Goal: Transaction & Acquisition: Book appointment/travel/reservation

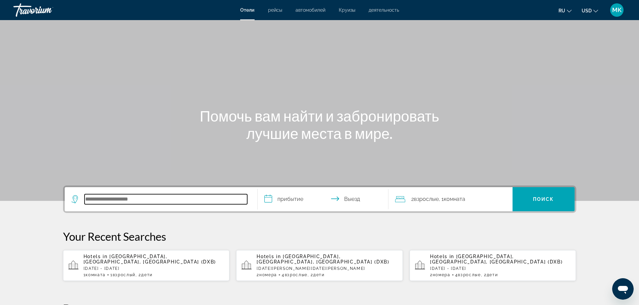
click at [148, 202] on input "Search hotel destination" at bounding box center [165, 199] width 163 height 10
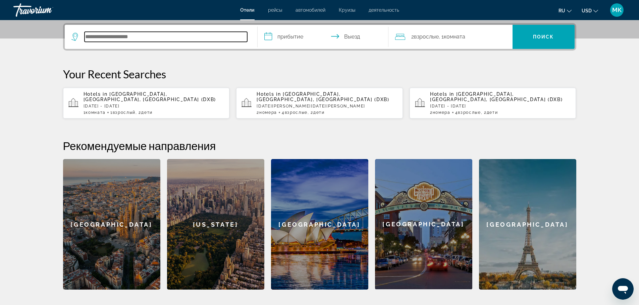
scroll to position [164, 0]
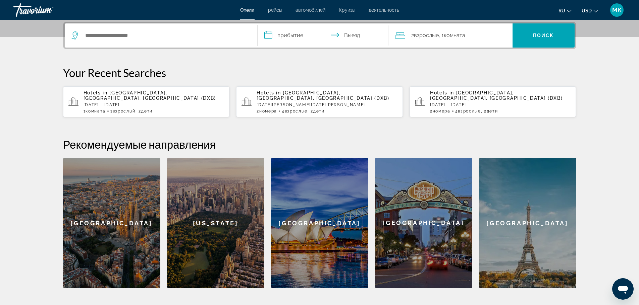
click at [247, 7] on span "Отели" at bounding box center [247, 9] width 14 height 5
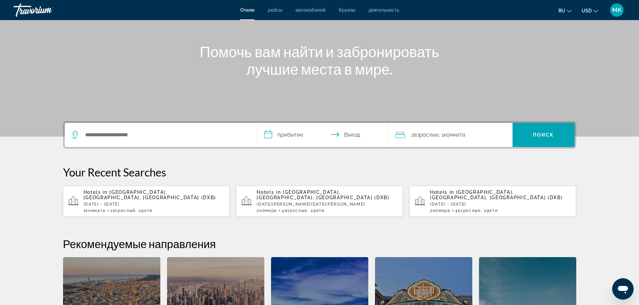
scroll to position [67, 0]
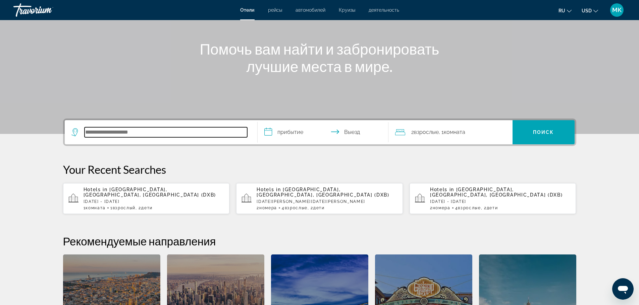
click at [135, 131] on input "Search hotel destination" at bounding box center [165, 132] width 163 height 10
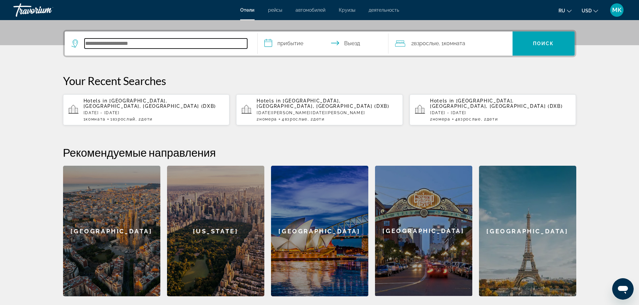
scroll to position [164, 0]
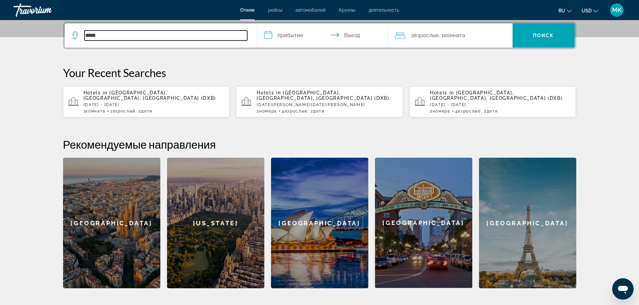
type input "*****"
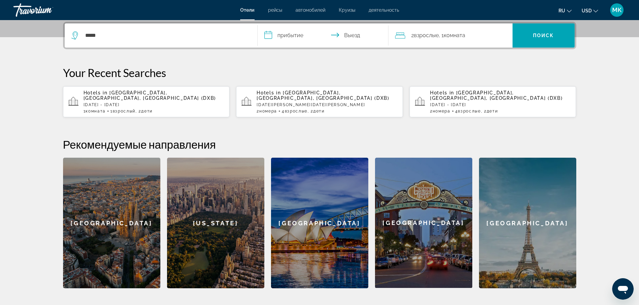
click at [268, 37] on input "**********" at bounding box center [323, 36] width 133 height 26
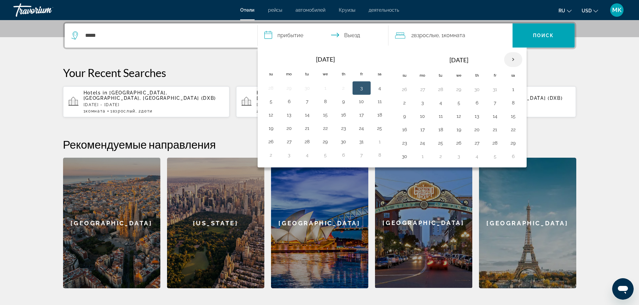
click at [513, 60] on th "Next month" at bounding box center [513, 59] width 18 height 15
click at [512, 130] on button "21" at bounding box center [512, 129] width 11 height 9
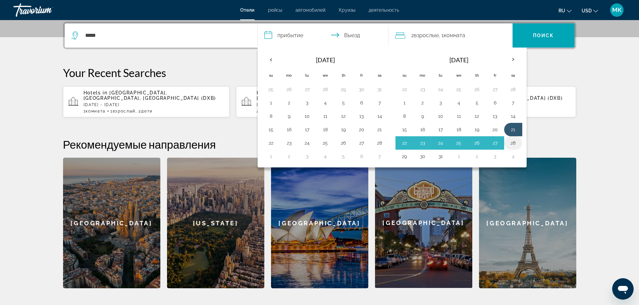
click at [512, 142] on button "28" at bounding box center [512, 142] width 11 height 9
type input "**********"
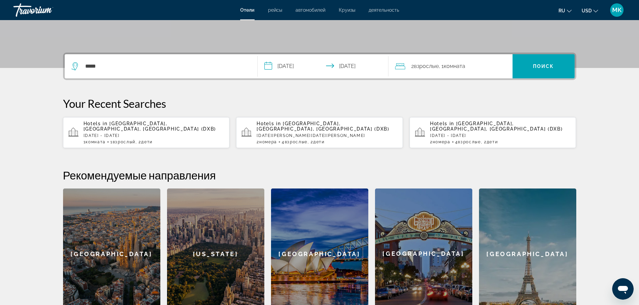
scroll to position [130, 0]
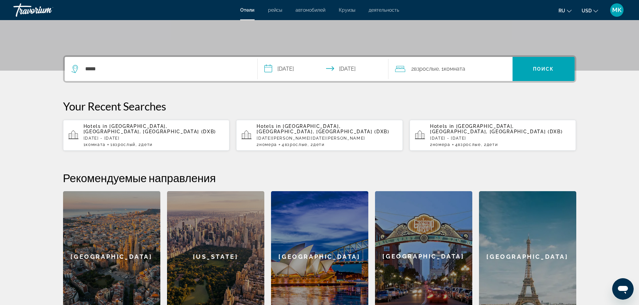
click at [426, 70] on span "Взрослые" at bounding box center [426, 69] width 25 height 6
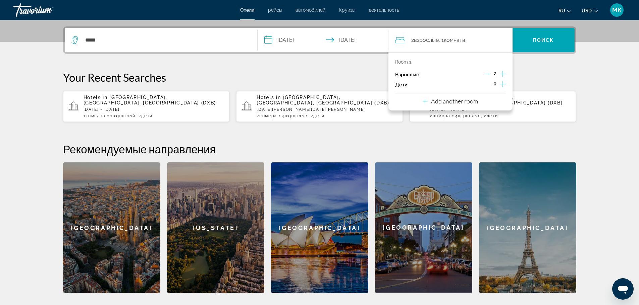
scroll to position [164, 0]
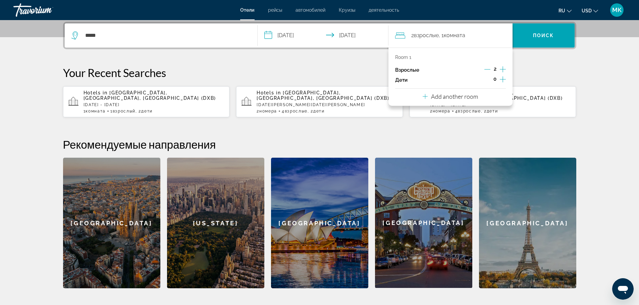
click at [502, 80] on icon "Increment children" at bounding box center [502, 79] width 6 height 8
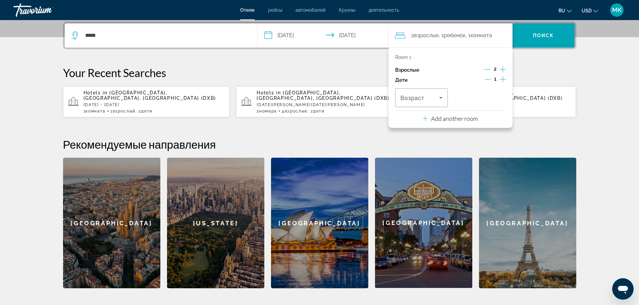
click at [489, 68] on icon "Decrement adults" at bounding box center [487, 69] width 6 height 6
click at [503, 79] on icon "Increment children" at bounding box center [502, 79] width 6 height 8
click at [441, 98] on icon "Travelers: 1 adult, 2 children" at bounding box center [440, 98] width 3 height 2
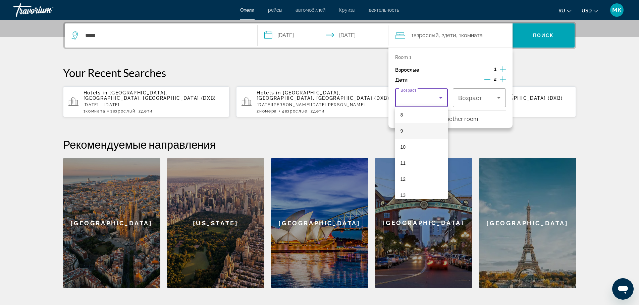
scroll to position [134, 0]
click at [407, 159] on mat-option "11" at bounding box center [421, 161] width 53 height 16
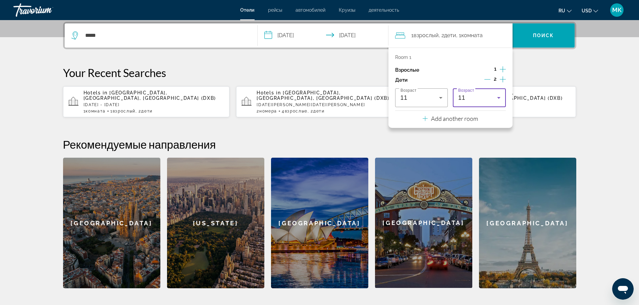
click at [498, 98] on icon "Travelers: 1 adult, 2 children" at bounding box center [498, 98] width 3 height 2
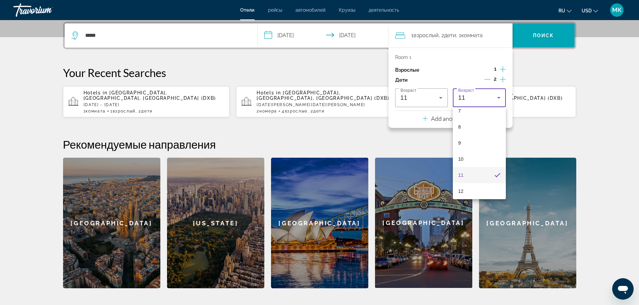
scroll to position [203, 0]
click at [462, 123] on span "13" at bounding box center [460, 124] width 5 height 8
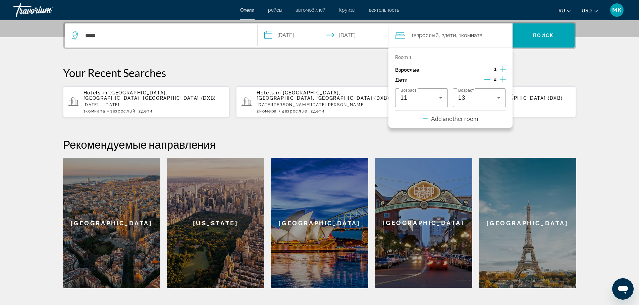
click at [588, 78] on div "**********" at bounding box center [320, 155] width 540 height 267
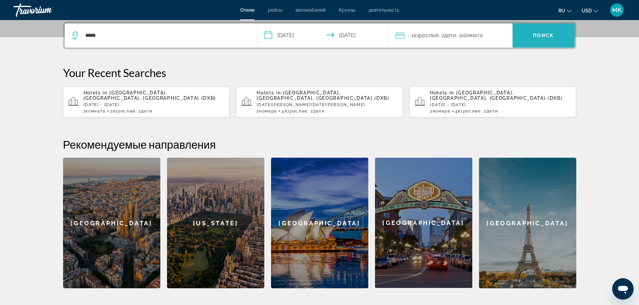
click at [535, 38] on span "Search" at bounding box center [543, 35] width 62 height 16
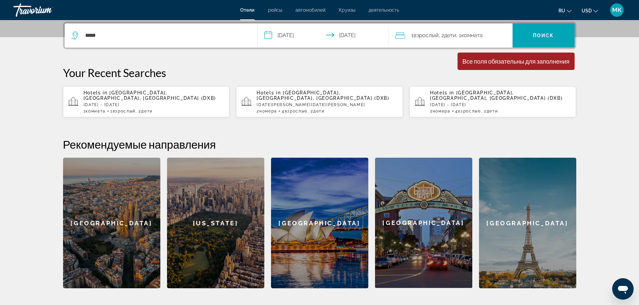
click at [157, 112] on div "1 Комната номера 1 Взрослый Взрослые , 2 Ребенок Дети" at bounding box center [153, 111] width 141 height 5
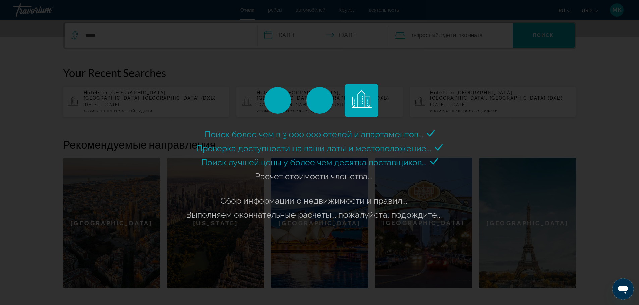
drag, startPoint x: 89, startPoint y: 82, endPoint x: 93, endPoint y: 73, distance: 9.9
click at [91, 79] on div "Поиск более чем в 3 000 000 отелей и апартаментов..." at bounding box center [319, 152] width 639 height 305
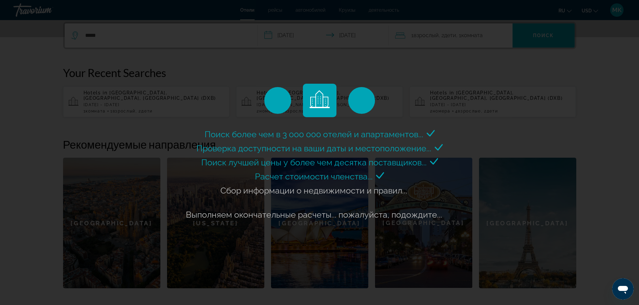
click at [196, 165] on div "Поиск более чем в 3 000 000 отелей и апартаментов... Проверка доступности на ва…" at bounding box center [319, 174] width 271 height 95
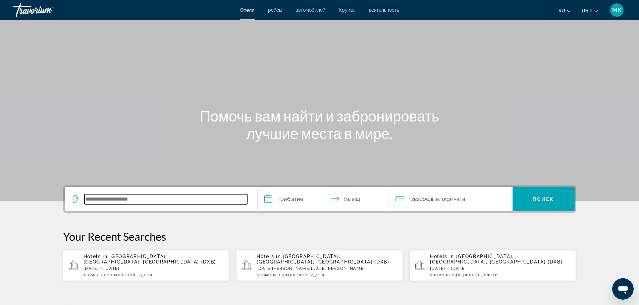
click at [160, 202] on input "Search hotel destination" at bounding box center [165, 199] width 163 height 10
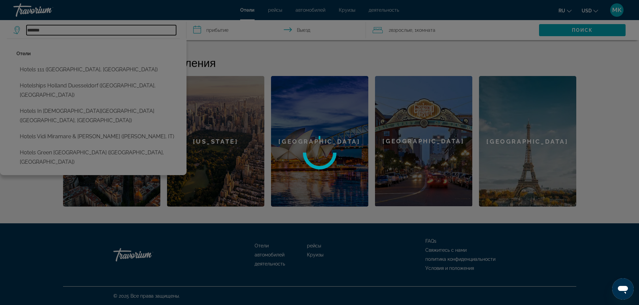
scroll to position [246, 0]
click at [57, 31] on div at bounding box center [319, 152] width 639 height 305
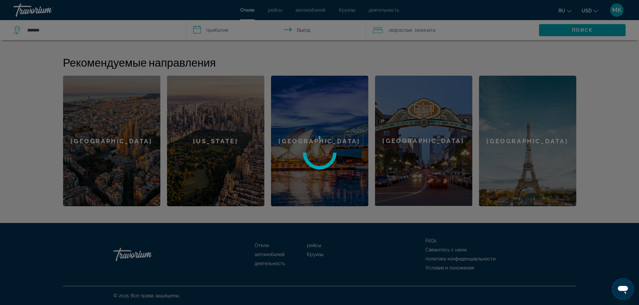
click at [57, 31] on div at bounding box center [319, 152] width 639 height 305
click at [47, 30] on div at bounding box center [319, 152] width 639 height 305
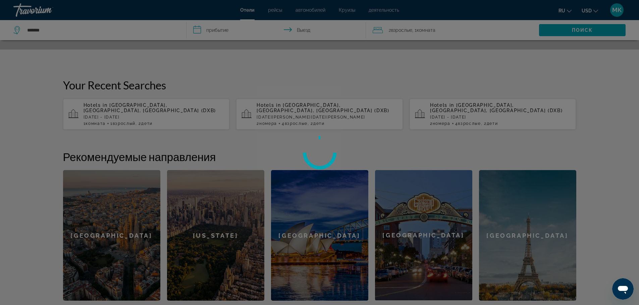
scroll to position [145, 0]
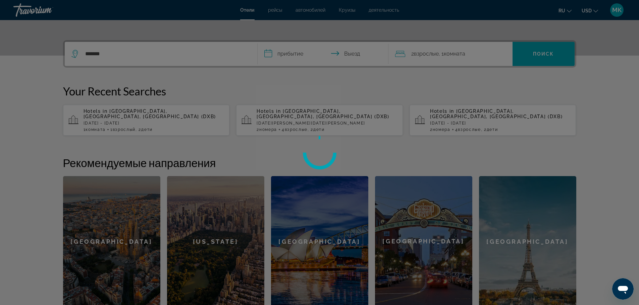
click at [109, 53] on div at bounding box center [319, 152] width 639 height 305
click at [118, 58] on div at bounding box center [319, 152] width 639 height 305
click at [269, 54] on div at bounding box center [319, 152] width 639 height 305
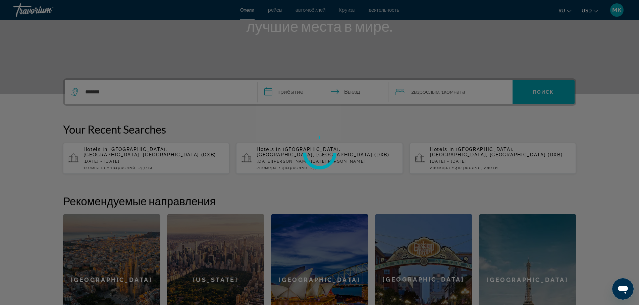
scroll to position [45, 0]
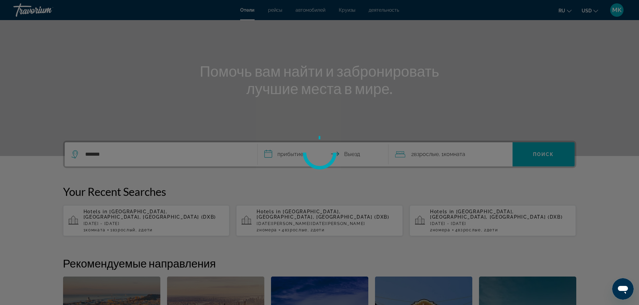
click at [109, 151] on div at bounding box center [319, 152] width 639 height 305
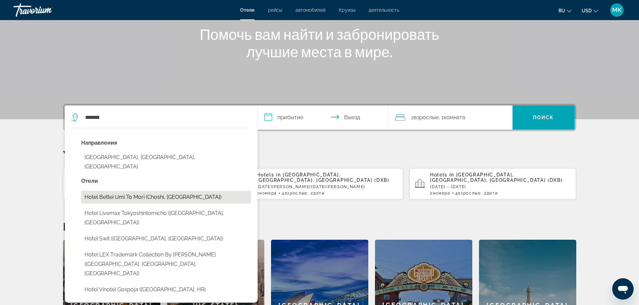
scroll to position [78, 0]
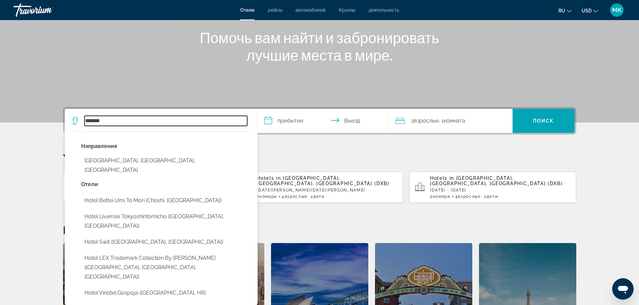
click at [109, 121] on input "******" at bounding box center [165, 121] width 163 height 10
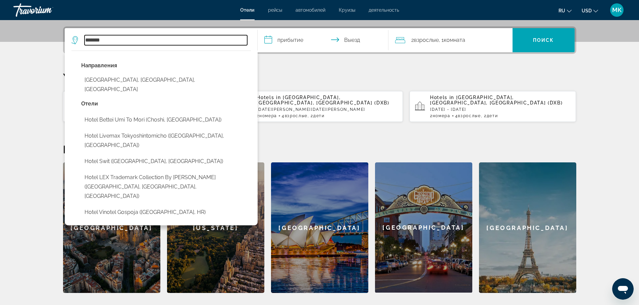
scroll to position [164, 0]
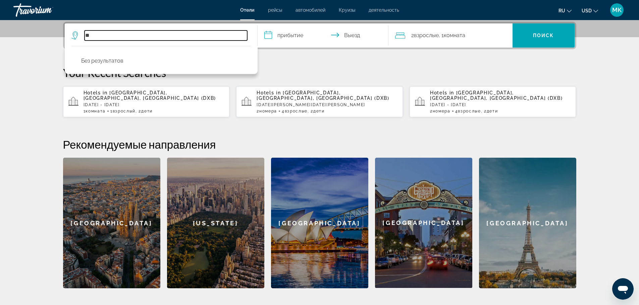
type input "*"
type input "**********"
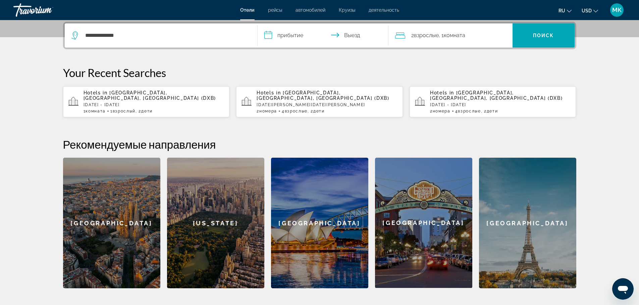
click at [185, 101] on div "Hotels in [GEOGRAPHIC_DATA], [GEOGRAPHIC_DATA], [GEOGRAPHIC_DATA] (DXB) [DATE] …" at bounding box center [153, 101] width 141 height 23
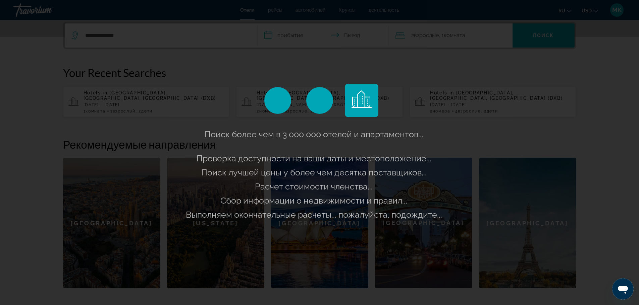
click at [86, 36] on div "Поиск более чем в 3 000 000 отелей и апартаментов..." at bounding box center [319, 152] width 639 height 305
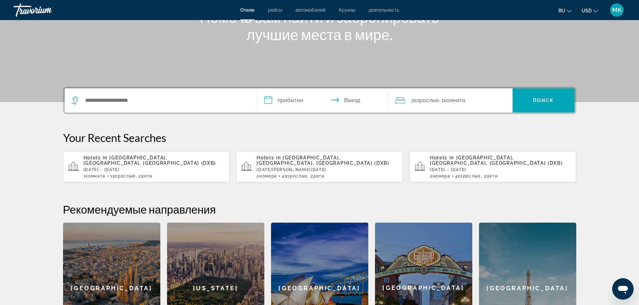
scroll to position [101, 0]
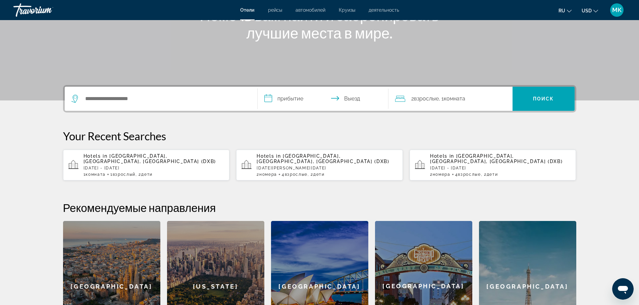
drag, startPoint x: 81, startPoint y: 156, endPoint x: 115, endPoint y: 156, distance: 34.2
click at [115, 156] on app-hotels-recent-search "Hotels in [GEOGRAPHIC_DATA], [GEOGRAPHIC_DATA], [GEOGRAPHIC_DATA] (DXB) [DATE] …" at bounding box center [146, 165] width 167 height 31
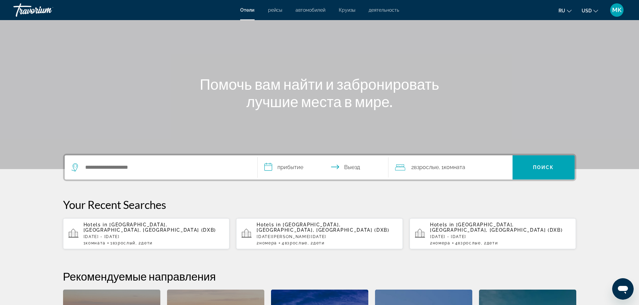
scroll to position [34, 0]
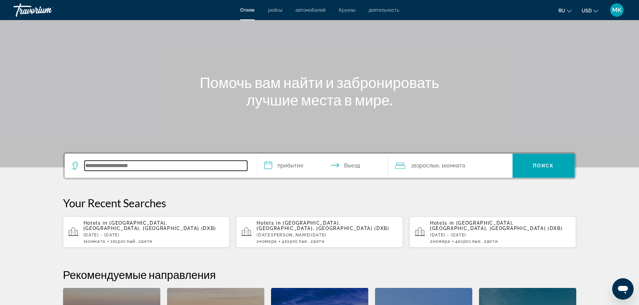
click at [102, 165] on input "Search hotel destination" at bounding box center [165, 166] width 163 height 10
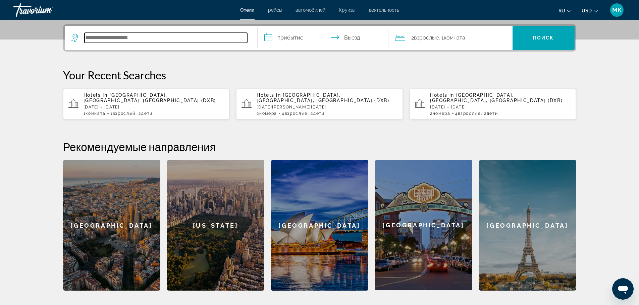
scroll to position [164, 0]
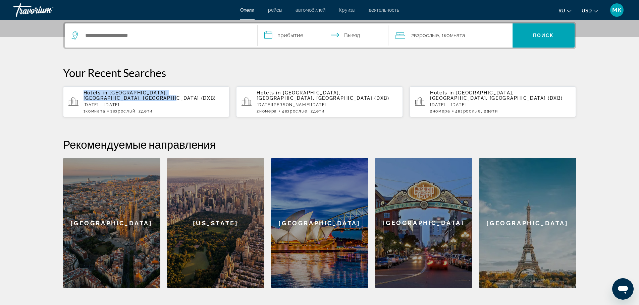
drag, startPoint x: 46, startPoint y: 81, endPoint x: 126, endPoint y: 98, distance: 81.8
click at [126, 98] on section "**********" at bounding box center [319, 62] width 639 height 453
copy p "Hotels in [GEOGRAPHIC_DATA], [GEOGRAPHIC_DATA], [GEOGRAPHIC_DATA] (DXB)"
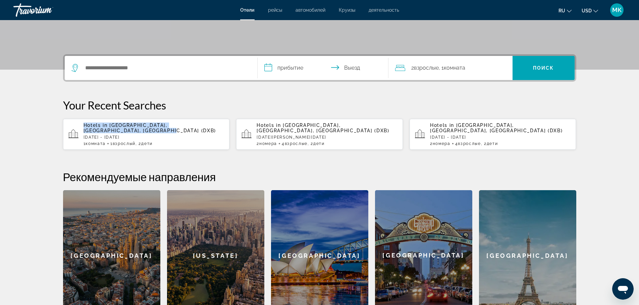
scroll to position [130, 0]
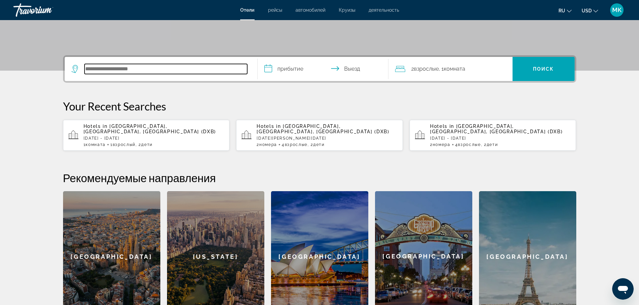
click at [104, 69] on input "Search hotel destination" at bounding box center [165, 69] width 163 height 10
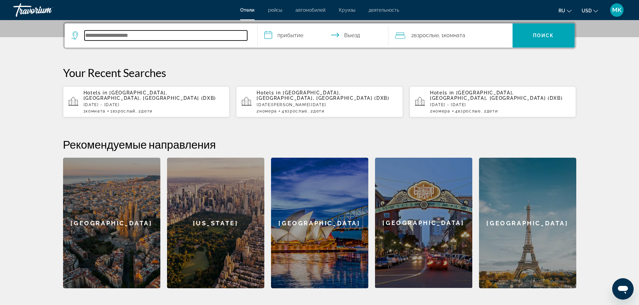
paste input "**********"
type input "**********"
click at [269, 36] on input "**********" at bounding box center [323, 36] width 133 height 26
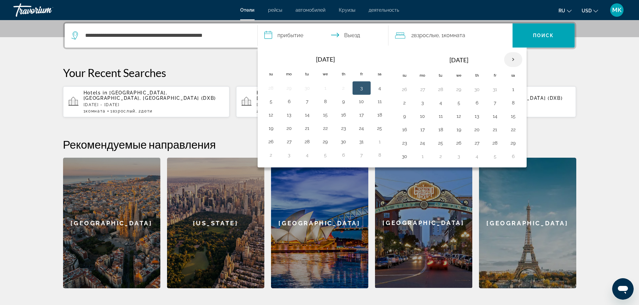
click at [512, 59] on th "Next month" at bounding box center [513, 59] width 18 height 15
click at [513, 130] on button "21" at bounding box center [512, 129] width 11 height 9
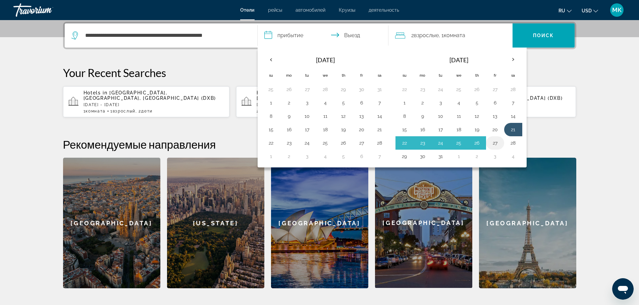
click at [495, 145] on button "27" at bounding box center [494, 142] width 11 height 9
type input "**********"
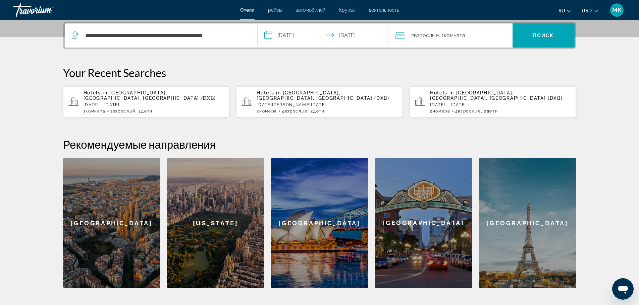
click at [412, 35] on span "2 Взрослый Взрослые" at bounding box center [424, 35] width 27 height 9
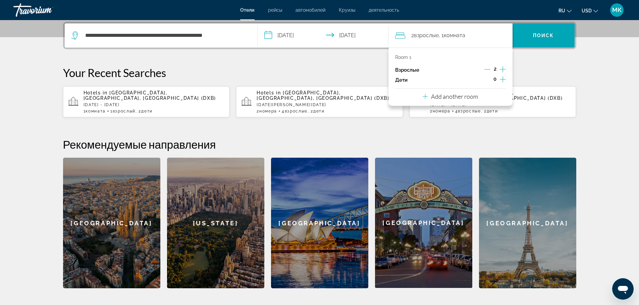
click at [487, 69] on icon "Decrement adults" at bounding box center [487, 69] width 6 height 6
click at [502, 79] on icon "Increment children" at bounding box center [502, 79] width 6 height 6
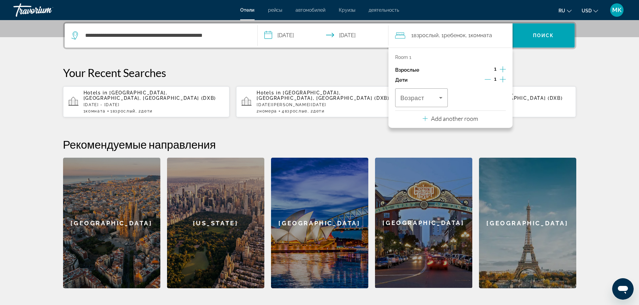
click at [502, 79] on icon "Increment children" at bounding box center [502, 79] width 6 height 6
click at [441, 96] on icon "Travelers: 1 adult, 2 children" at bounding box center [440, 98] width 8 height 8
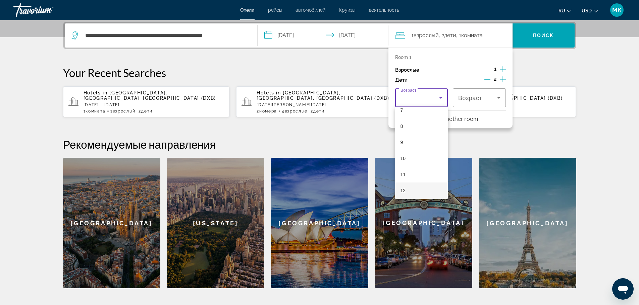
scroll to position [168, 0]
click at [407, 127] on mat-option "11" at bounding box center [421, 127] width 53 height 16
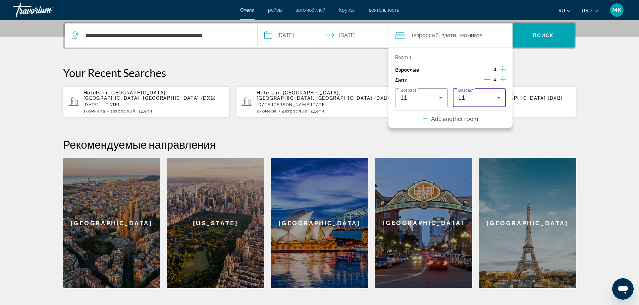
click at [498, 96] on icon "Travelers: 1 adult, 2 children" at bounding box center [498, 98] width 8 height 8
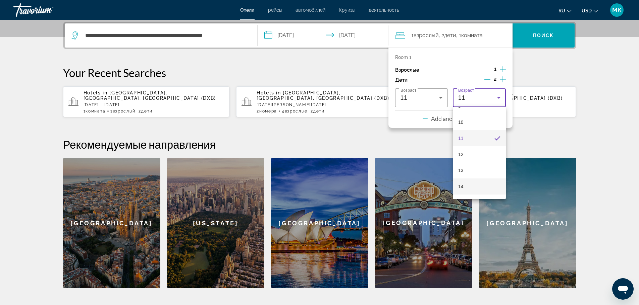
scroll to position [171, 0]
click at [463, 154] on mat-option "13" at bounding box center [479, 156] width 53 height 16
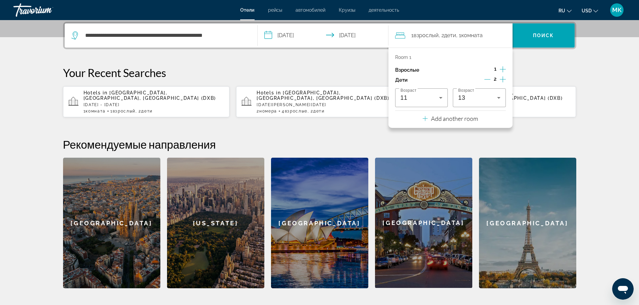
click at [594, 71] on section "**********" at bounding box center [319, 62] width 639 height 453
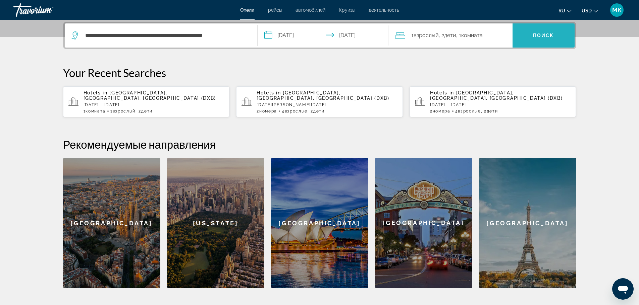
click at [535, 37] on span "Поиск" at bounding box center [543, 35] width 21 height 5
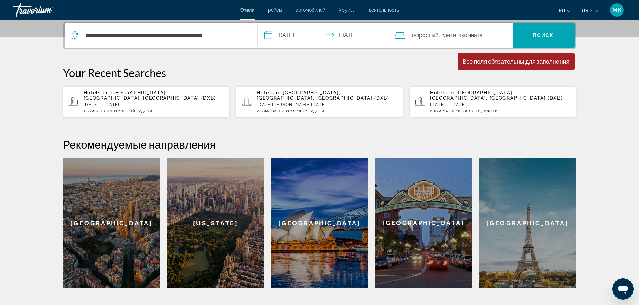
drag, startPoint x: 276, startPoint y: 33, endPoint x: 244, endPoint y: 58, distance: 40.0
click at [244, 58] on div "**********" at bounding box center [320, 155] width 540 height 267
drag, startPoint x: 277, startPoint y: 35, endPoint x: 311, endPoint y: 37, distance: 34.3
click at [311, 37] on input "**********" at bounding box center [323, 36] width 133 height 26
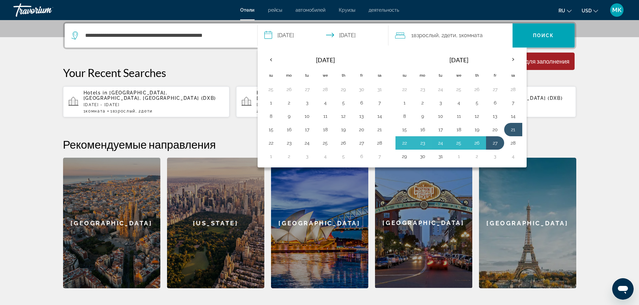
click at [238, 67] on p "Your Recent Searches" at bounding box center [319, 72] width 513 height 13
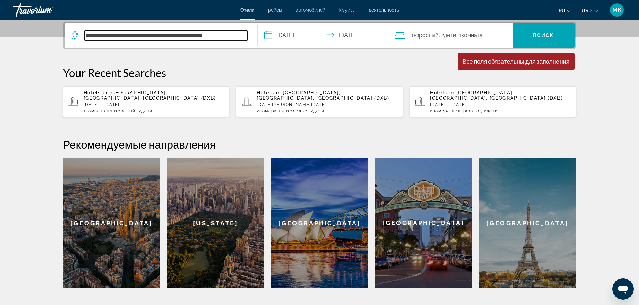
click at [236, 34] on input "**********" at bounding box center [165, 36] width 163 height 10
click at [161, 35] on input "**********" at bounding box center [165, 36] width 163 height 10
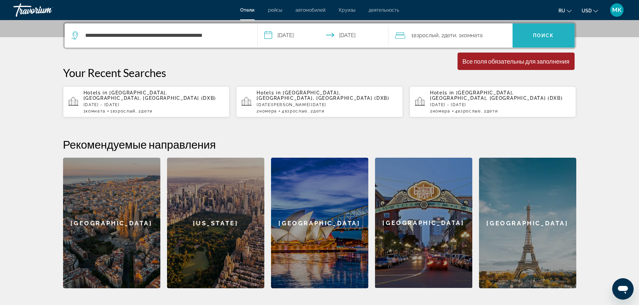
click at [533, 38] on span "Search" at bounding box center [543, 35] width 62 height 16
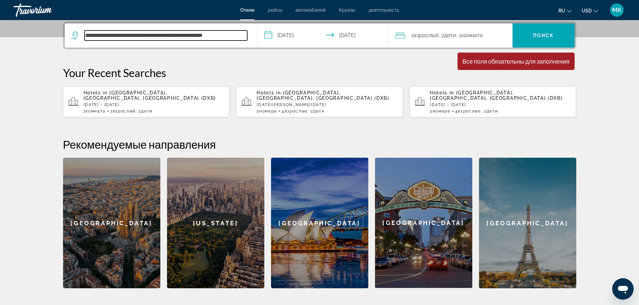
click at [235, 36] on input "**********" at bounding box center [165, 36] width 163 height 10
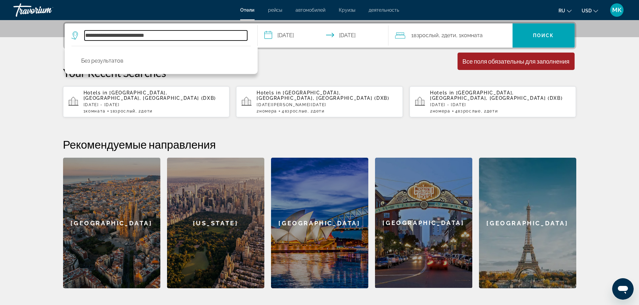
type input "**********"
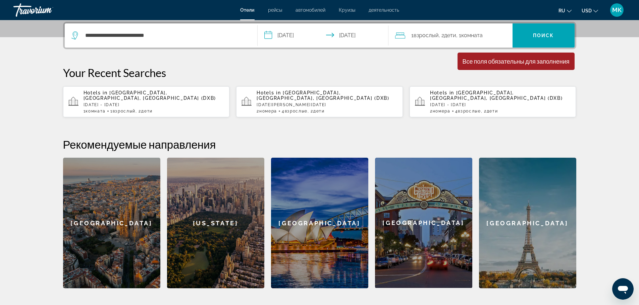
click at [136, 96] on p "Hotels in [GEOGRAPHIC_DATA], [GEOGRAPHIC_DATA], [GEOGRAPHIC_DATA] (DXB)" at bounding box center [153, 95] width 141 height 11
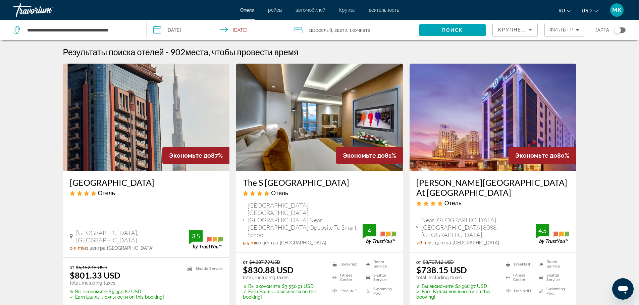
click at [158, 29] on input "**********" at bounding box center [217, 31] width 142 height 22
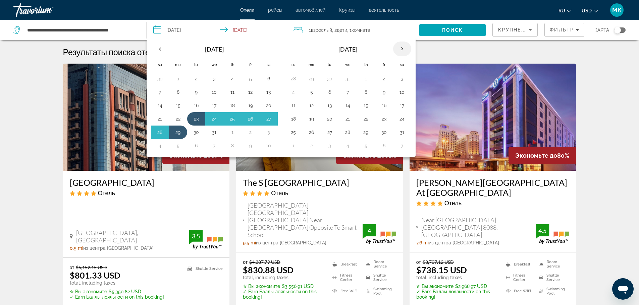
click at [401, 49] on th "Next month" at bounding box center [402, 49] width 18 height 15
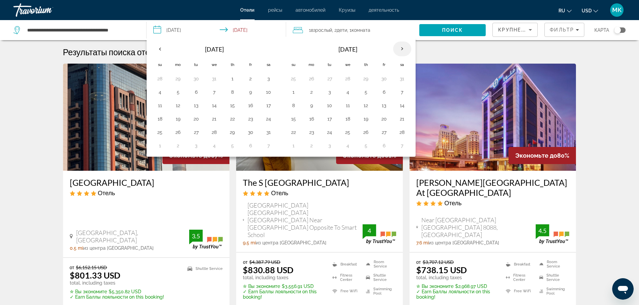
click at [401, 49] on th "Next month" at bounding box center [402, 49] width 18 height 15
click at [402, 117] on button "21" at bounding box center [402, 118] width 11 height 9
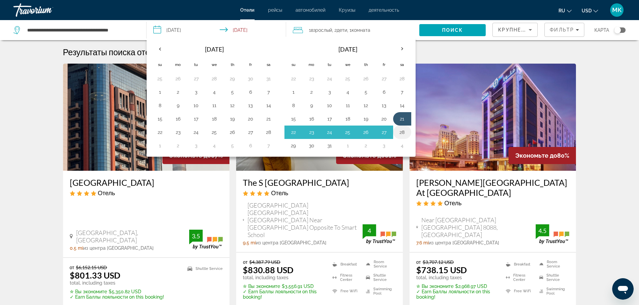
click at [403, 132] on button "28" at bounding box center [402, 132] width 11 height 9
type input "**********"
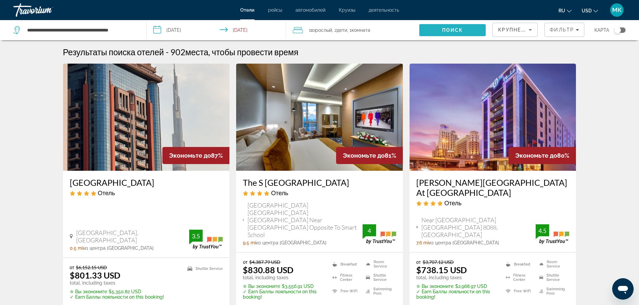
click at [454, 32] on span "Поиск" at bounding box center [452, 29] width 21 height 5
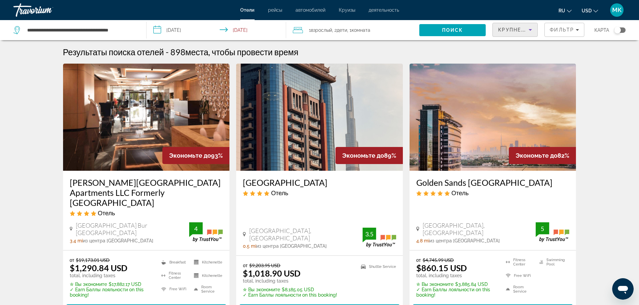
click at [531, 31] on icon "Sort by" at bounding box center [530, 30] width 8 height 8
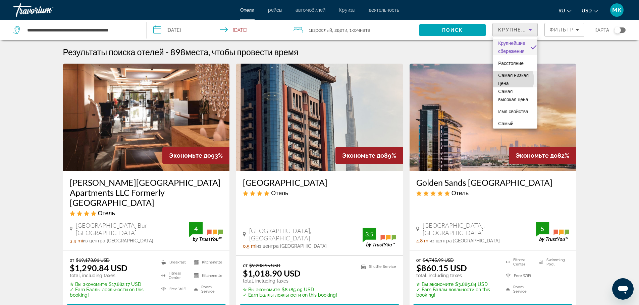
click at [508, 80] on span "Самая низкая цена" at bounding box center [515, 79] width 34 height 16
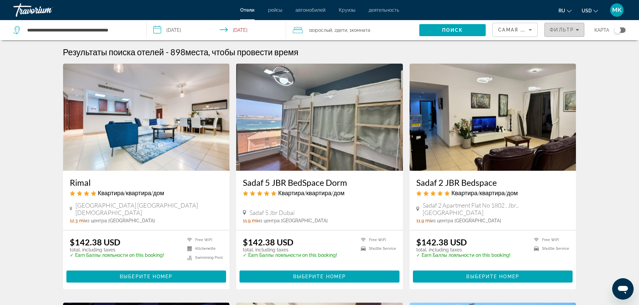
click at [578, 29] on span "Filters" at bounding box center [563, 30] width 39 height 16
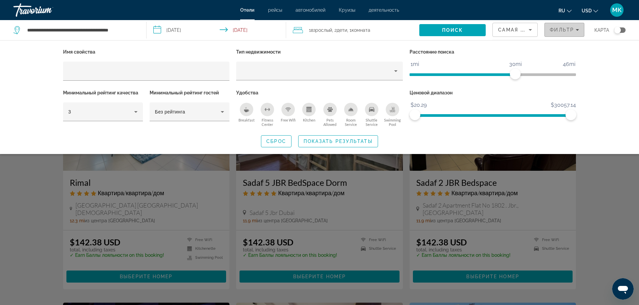
click at [578, 29] on span "Filters" at bounding box center [563, 30] width 39 height 16
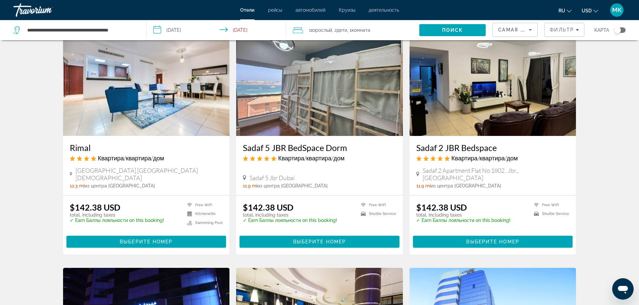
scroll to position [34, 0]
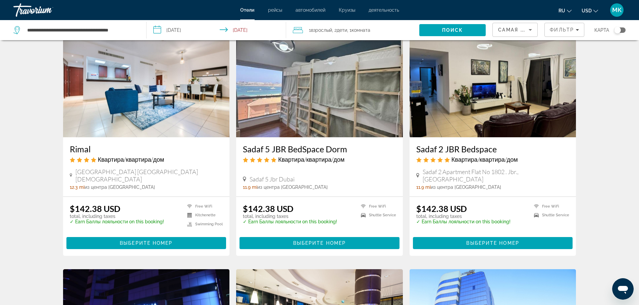
click at [452, 149] on h3 "Sadaf 2 JBR Bedspace" at bounding box center [492, 149] width 153 height 10
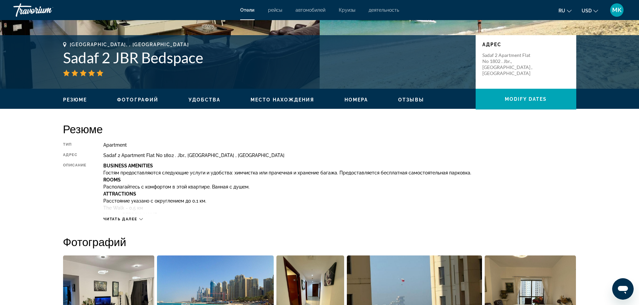
scroll to position [134, 0]
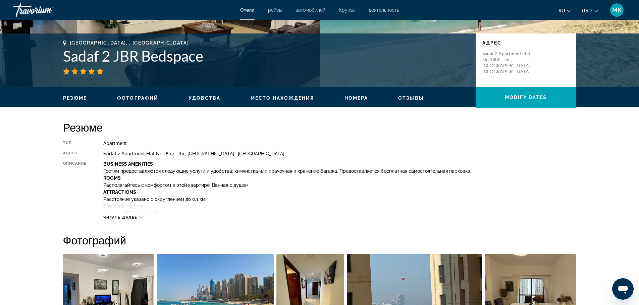
click at [142, 218] on icon "Main content" at bounding box center [141, 218] width 4 height 4
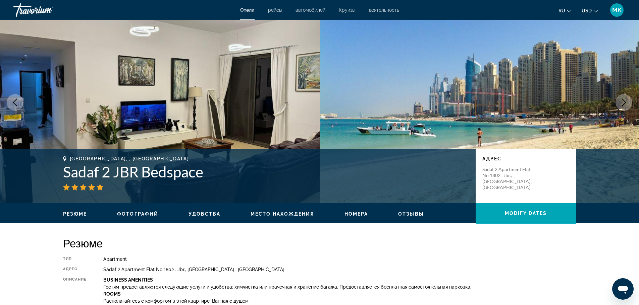
scroll to position [0, 0]
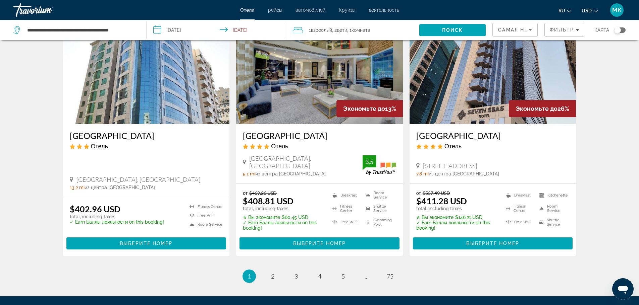
scroll to position [804, 0]
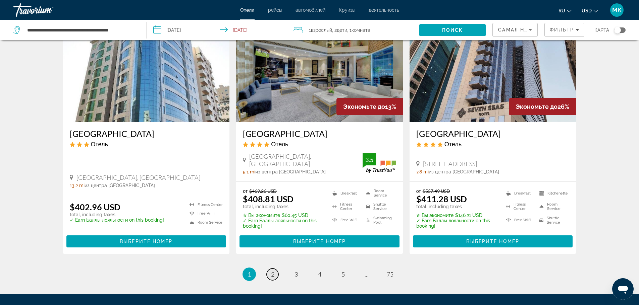
click at [270, 269] on link "page 2" at bounding box center [272, 275] width 12 height 12
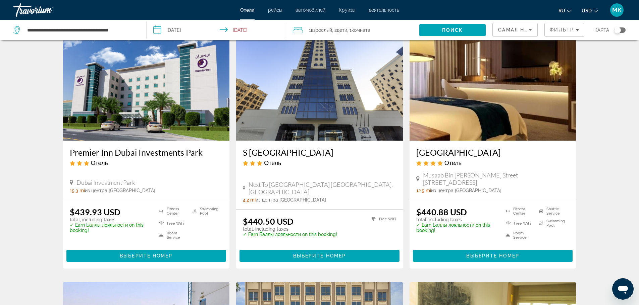
scroll to position [268, 0]
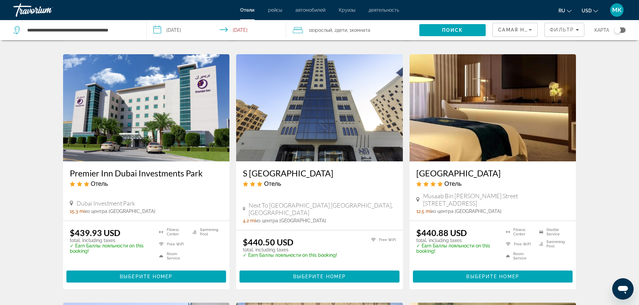
click at [465, 168] on h3 "[GEOGRAPHIC_DATA]" at bounding box center [492, 173] width 153 height 10
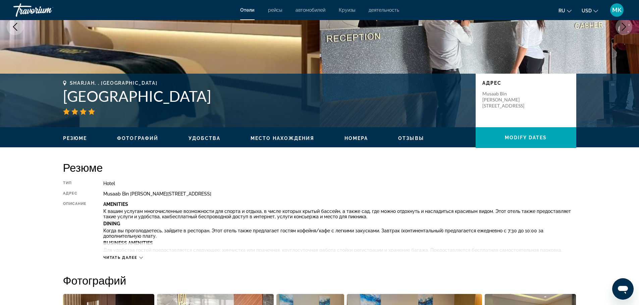
scroll to position [101, 0]
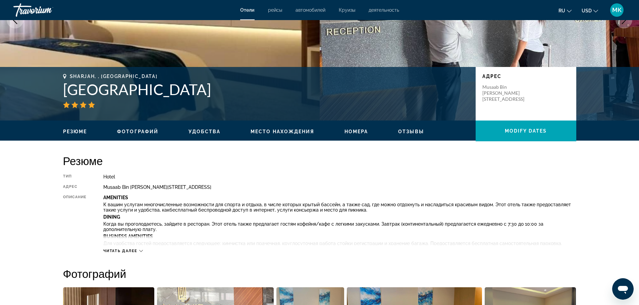
click at [141, 251] on icon "Main content" at bounding box center [141, 251] width 4 height 4
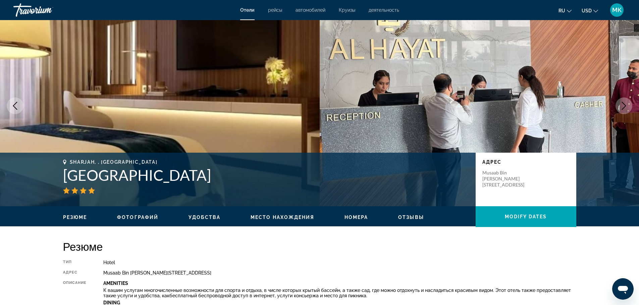
scroll to position [0, 0]
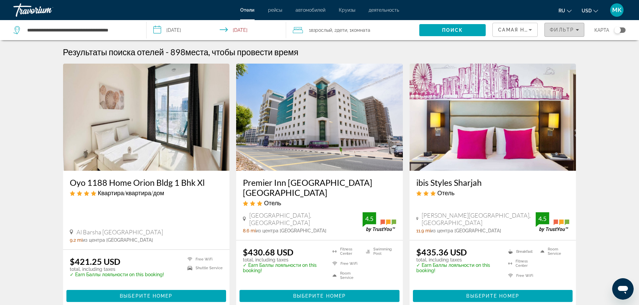
click at [577, 29] on icon "Filters" at bounding box center [576, 30] width 3 height 2
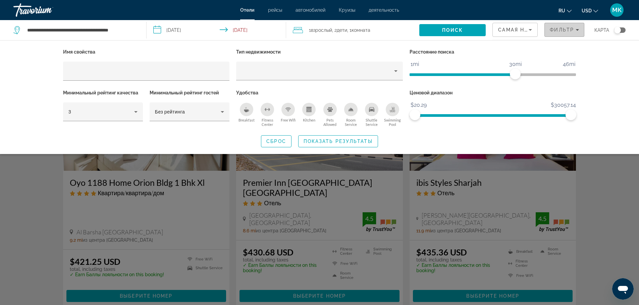
click at [577, 29] on icon "Filters" at bounding box center [576, 30] width 3 height 2
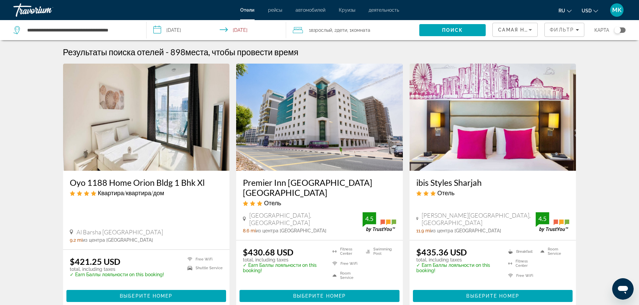
click at [594, 10] on icon "Change currency" at bounding box center [595, 11] width 5 height 3
click at [600, 6] on ul "ru English Español Français Italiano Português русский USD USD ($) MXN (Mex$) C…" at bounding box center [583, 10] width 50 height 11
click at [569, 11] on icon "Change language" at bounding box center [568, 11] width 5 height 5
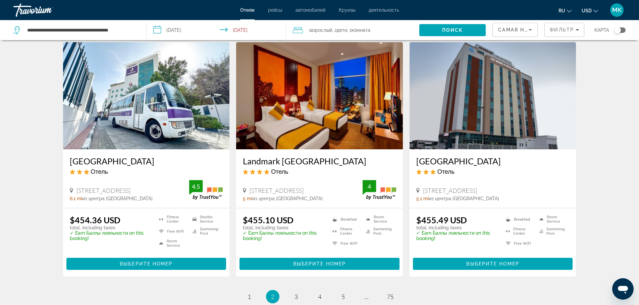
scroll to position [804, 0]
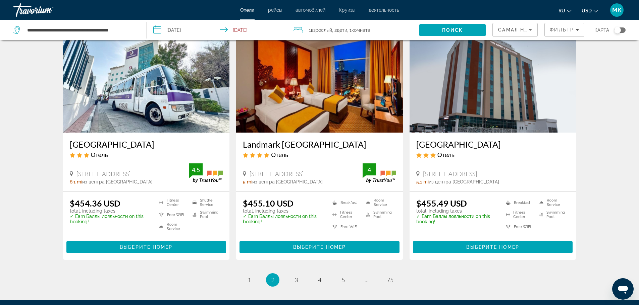
click at [336, 200] on icon "Main content" at bounding box center [334, 202] width 5 height 5
click at [302, 139] on h3 "Landmark [GEOGRAPHIC_DATA]" at bounding box center [319, 144] width 153 height 10
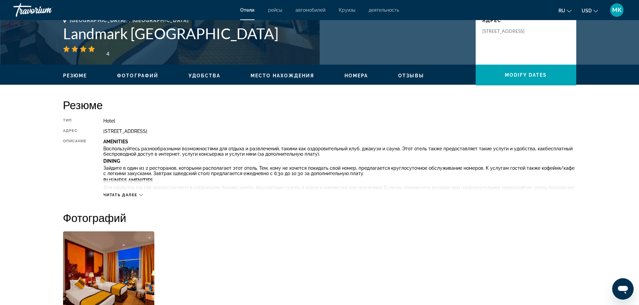
scroll to position [168, 0]
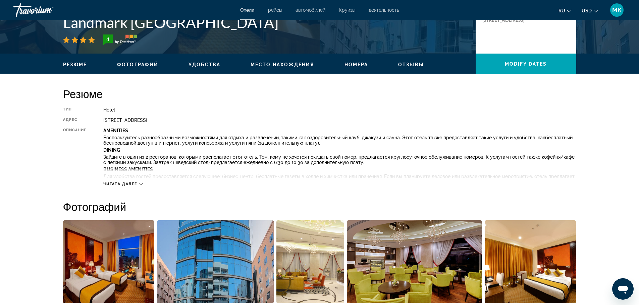
click at [143, 184] on icon "Main content" at bounding box center [141, 184] width 4 height 4
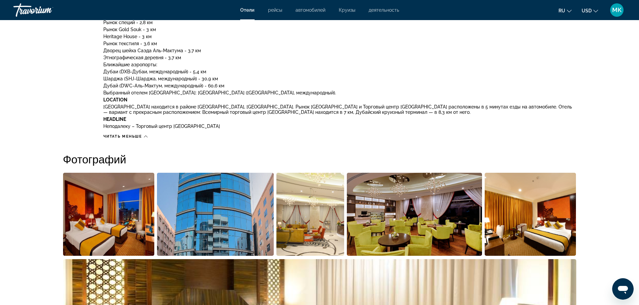
scroll to position [436, 0]
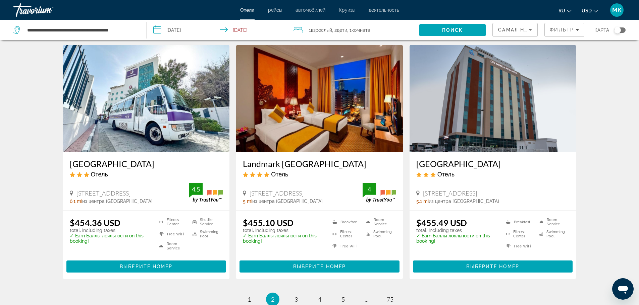
scroll to position [804, 0]
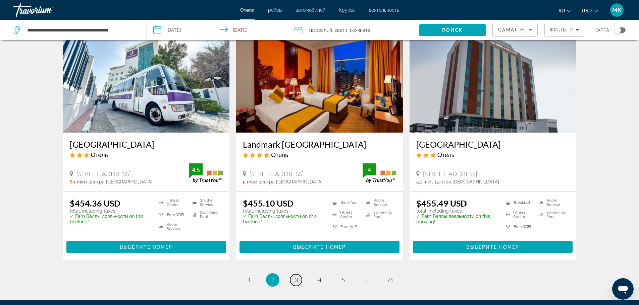
click at [296, 277] on span "3" at bounding box center [295, 280] width 3 height 7
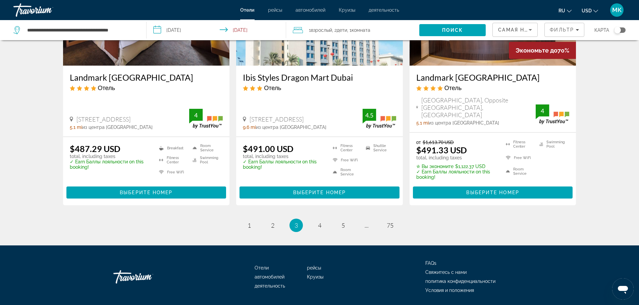
scroll to position [872, 0]
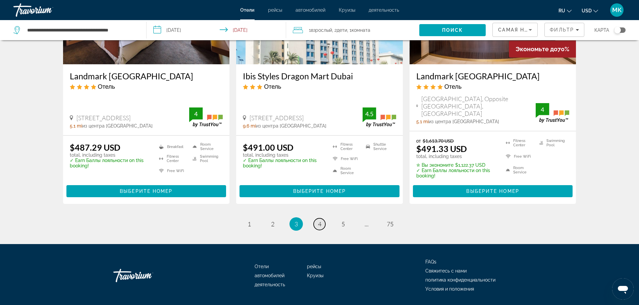
click at [321, 221] on span "4" at bounding box center [319, 224] width 3 height 7
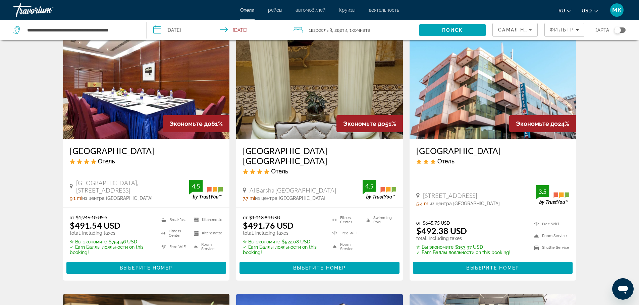
scroll to position [34, 0]
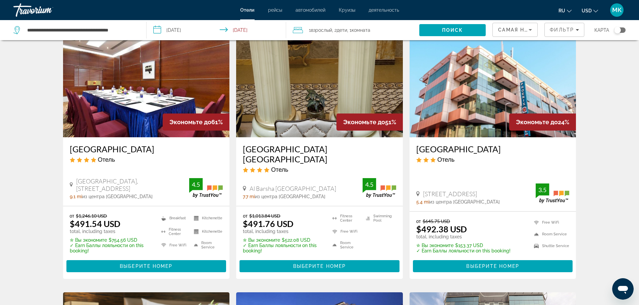
click at [303, 146] on h3 "[GEOGRAPHIC_DATA] [GEOGRAPHIC_DATA]" at bounding box center [319, 154] width 153 height 20
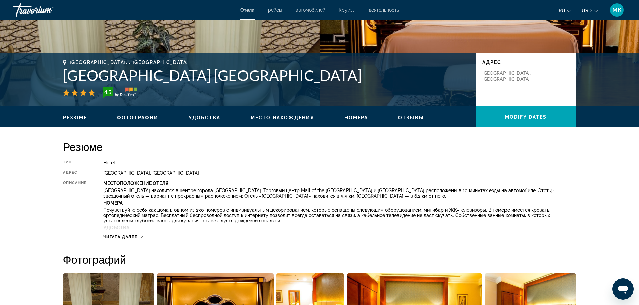
scroll to position [134, 0]
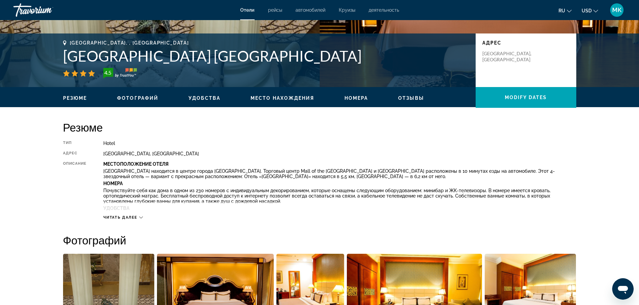
click at [141, 217] on icon "Main content" at bounding box center [141, 218] width 4 height 4
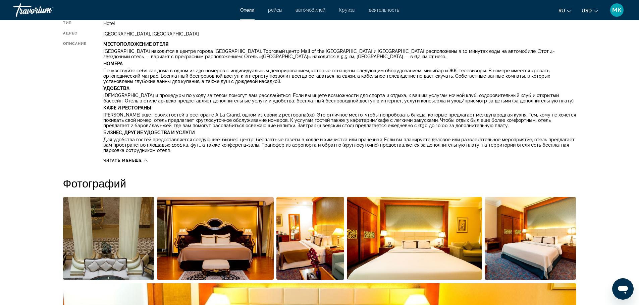
scroll to position [235, 0]
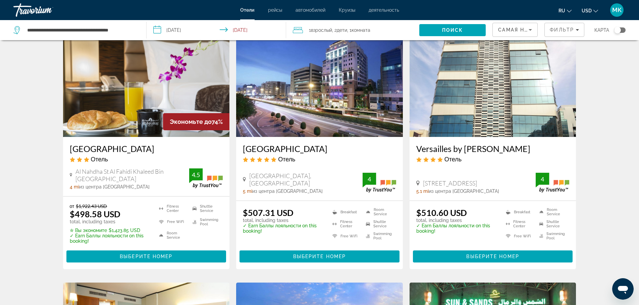
scroll to position [302, 0]
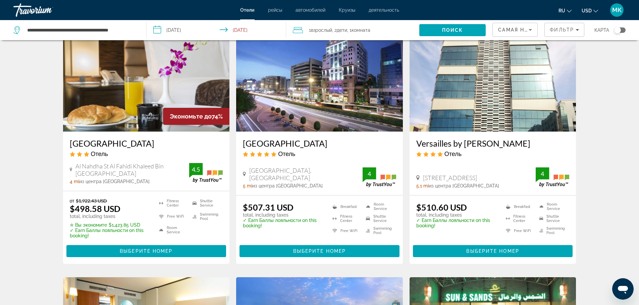
click at [294, 138] on h3 "[GEOGRAPHIC_DATA]" at bounding box center [319, 143] width 153 height 10
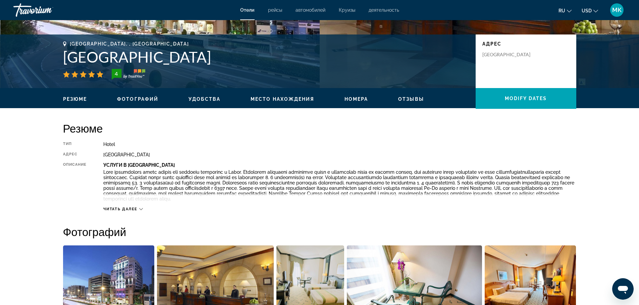
scroll to position [134, 0]
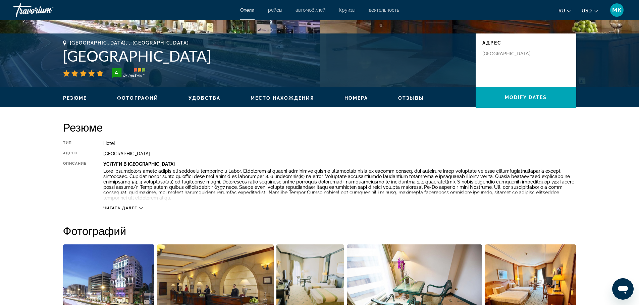
click at [142, 208] on icon "Main content" at bounding box center [141, 208] width 4 height 4
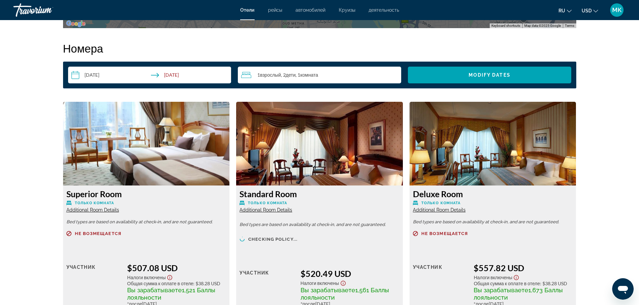
scroll to position [838, 0]
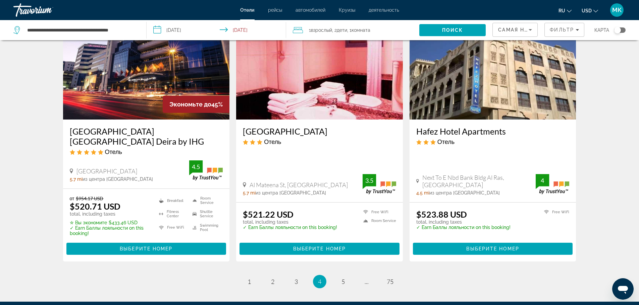
scroll to position [867, 0]
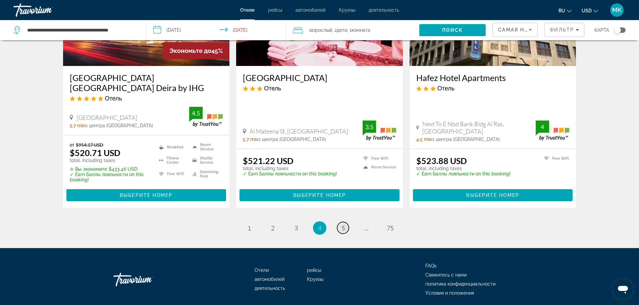
click at [344, 225] on span "5" at bounding box center [342, 228] width 3 height 7
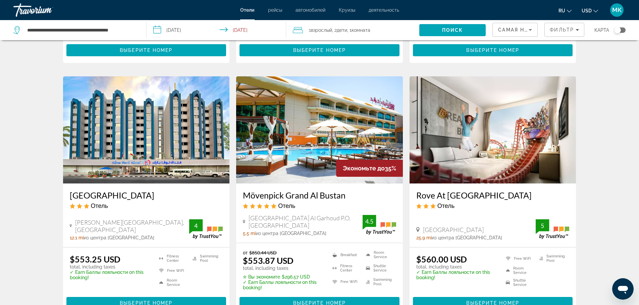
scroll to position [804, 0]
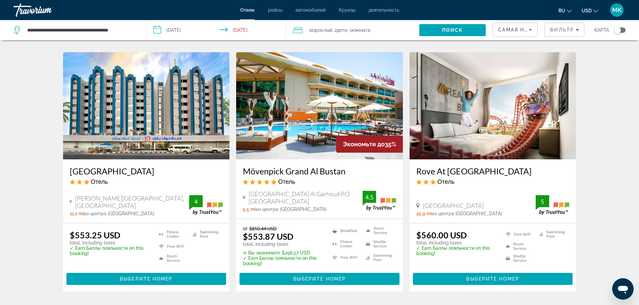
click at [302, 166] on h3 "Mövenpick Grand Al Bustan" at bounding box center [319, 171] width 153 height 10
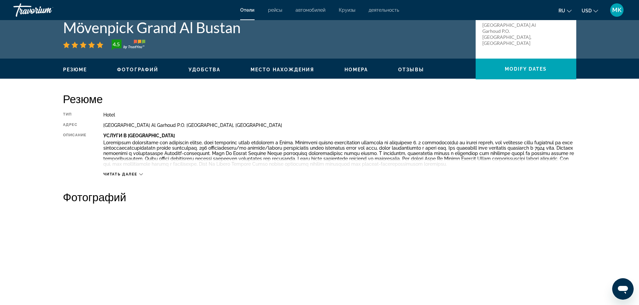
scroll to position [168, 0]
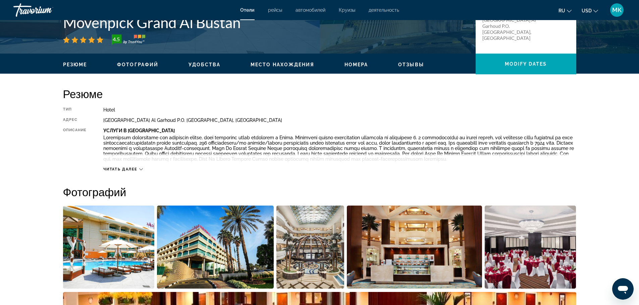
click at [142, 171] on icon "Main content" at bounding box center [141, 170] width 4 height 4
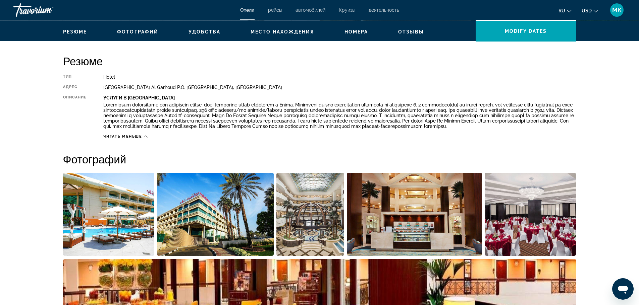
scroll to position [201, 0]
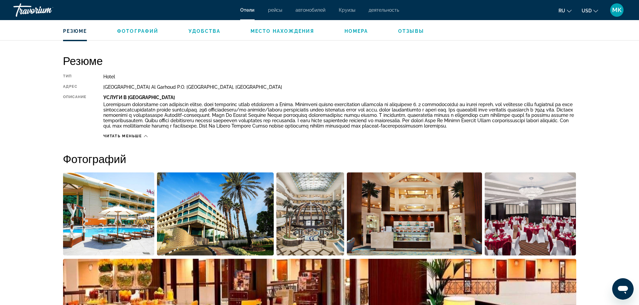
click at [352, 32] on span "Номера" at bounding box center [356, 30] width 24 height 5
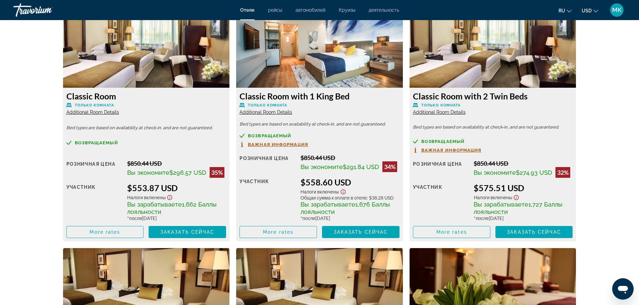
scroll to position [920, 0]
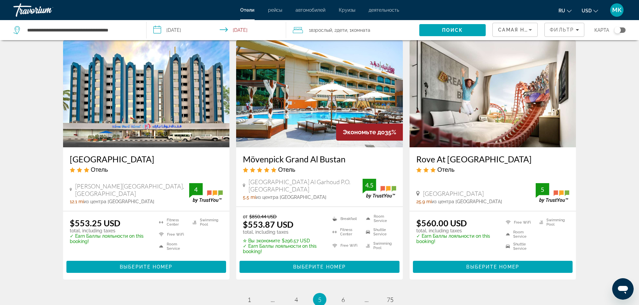
scroll to position [838, 0]
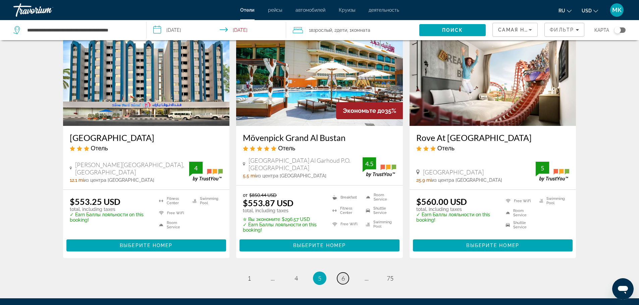
click at [342, 275] on span "6" at bounding box center [342, 278] width 3 height 7
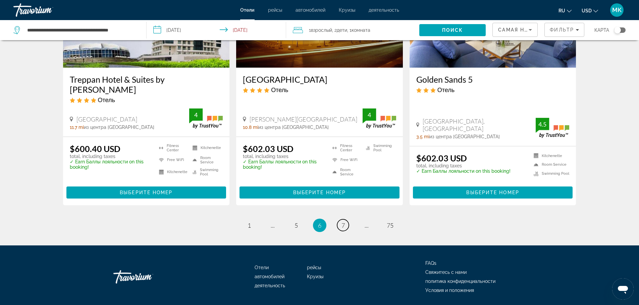
scroll to position [872, 0]
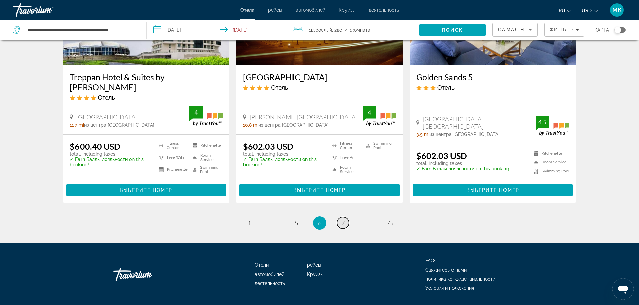
click at [343, 220] on span "7" at bounding box center [342, 223] width 3 height 7
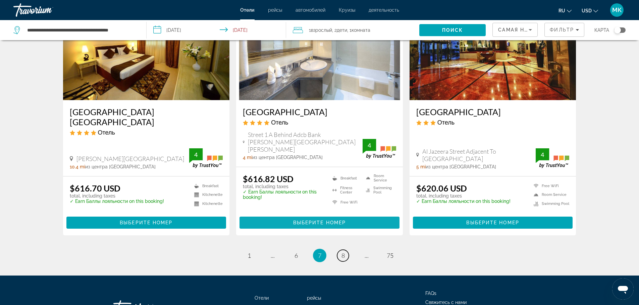
scroll to position [872, 0]
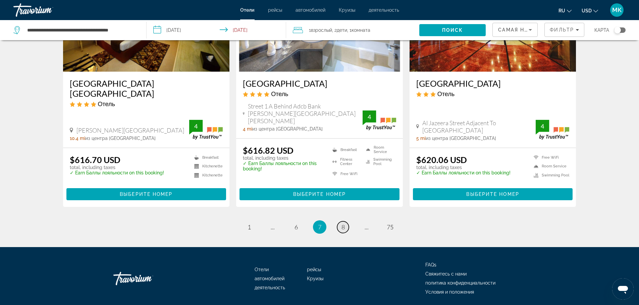
click at [341, 224] on span "8" at bounding box center [342, 227] width 3 height 7
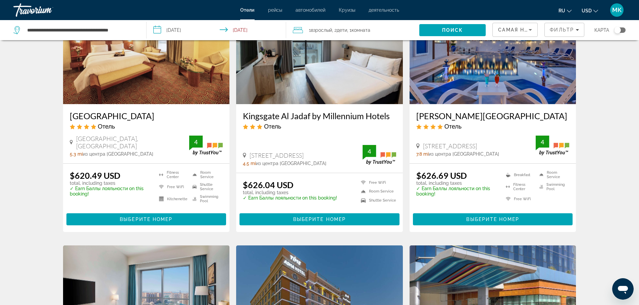
scroll to position [67, 0]
click at [302, 115] on h3 "Kingsgate Al Jadaf by Millennium Hotels" at bounding box center [319, 116] width 153 height 10
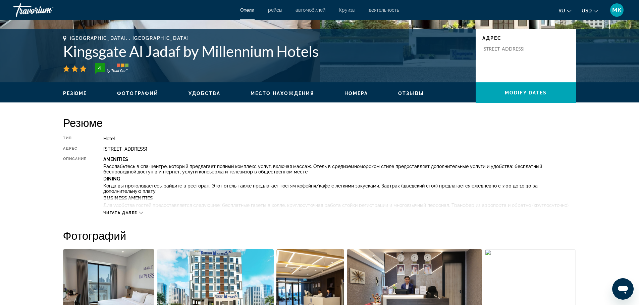
scroll to position [168, 0]
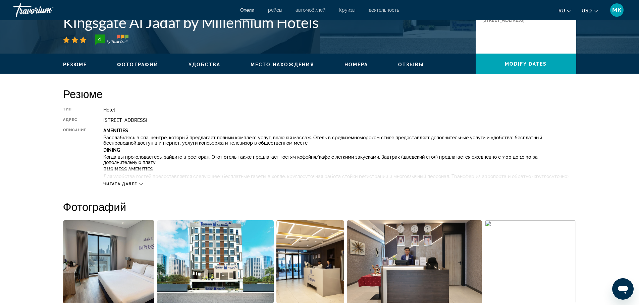
click at [143, 185] on icon "Main content" at bounding box center [141, 184] width 4 height 4
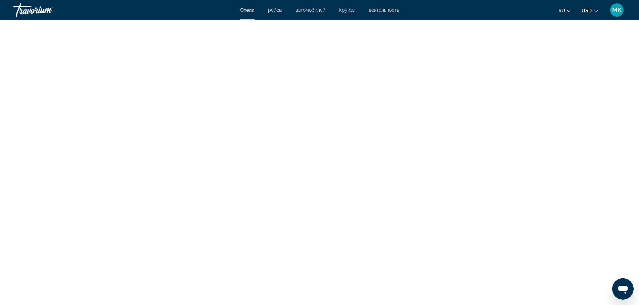
scroll to position [1877, 0]
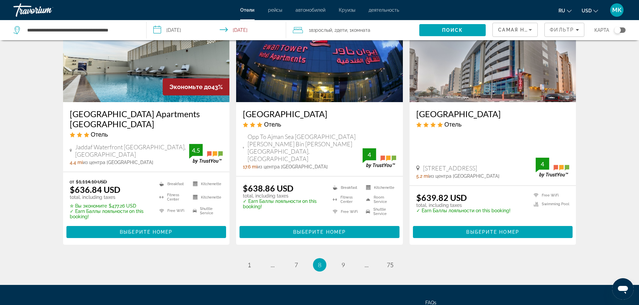
scroll to position [838, 0]
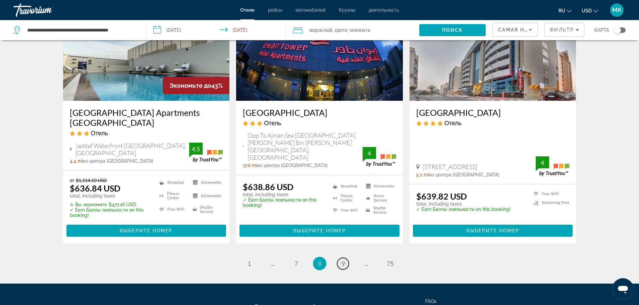
click at [345, 258] on link "page 9" at bounding box center [343, 264] width 12 height 12
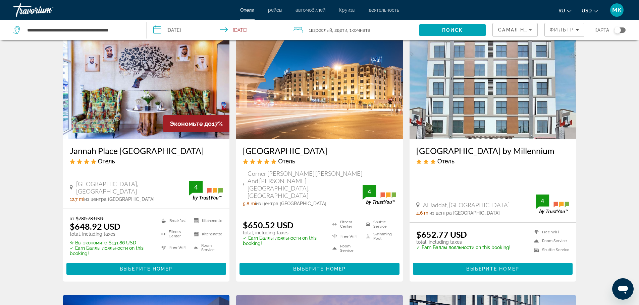
scroll to position [34, 0]
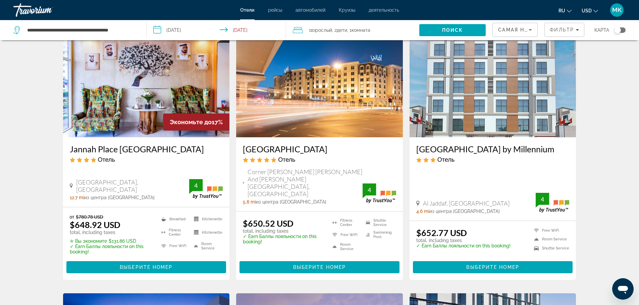
click at [126, 148] on h3 "Jannah Place [GEOGRAPHIC_DATA]" at bounding box center [146, 149] width 153 height 10
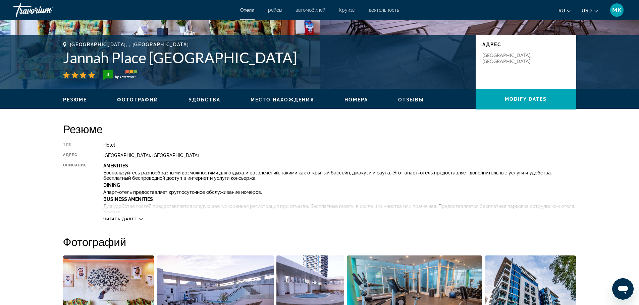
scroll to position [134, 0]
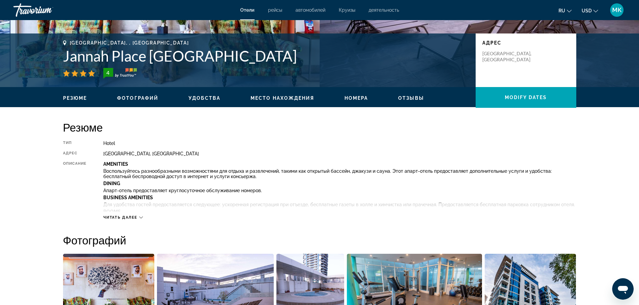
click at [141, 217] on icon "Main content" at bounding box center [141, 218] width 4 height 4
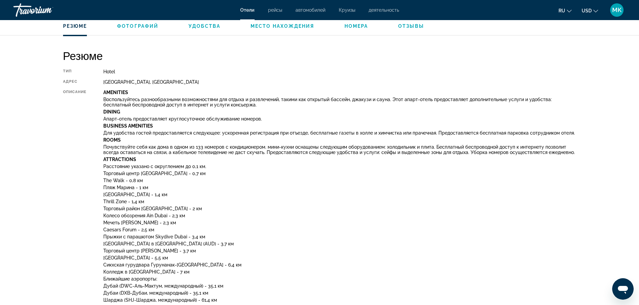
scroll to position [201, 0]
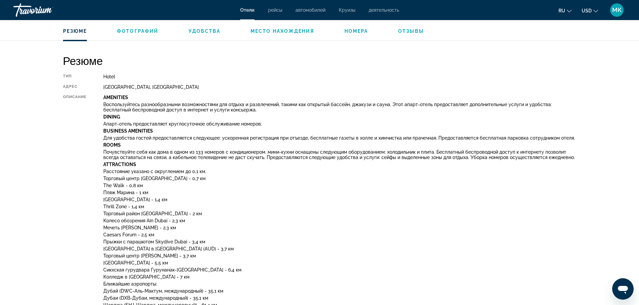
click at [352, 32] on span "Номера" at bounding box center [356, 30] width 24 height 5
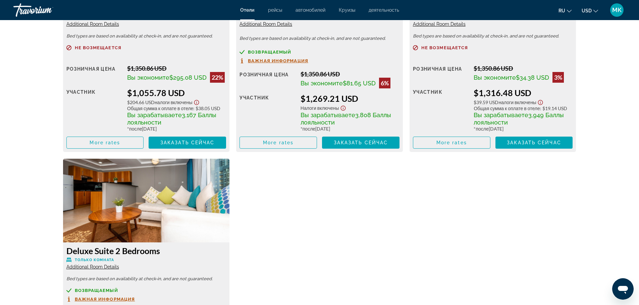
scroll to position [1449, 0]
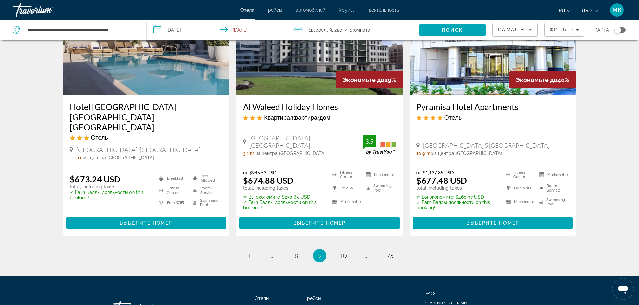
scroll to position [872, 0]
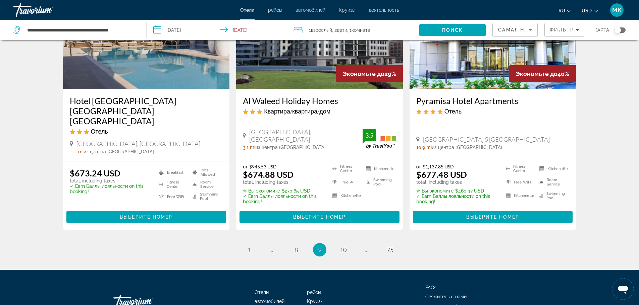
click at [123, 96] on h3 "Hotel [GEOGRAPHIC_DATA] [GEOGRAPHIC_DATA] [GEOGRAPHIC_DATA]" at bounding box center [146, 111] width 153 height 30
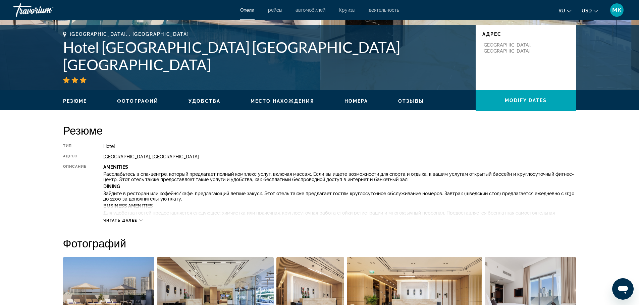
scroll to position [134, 0]
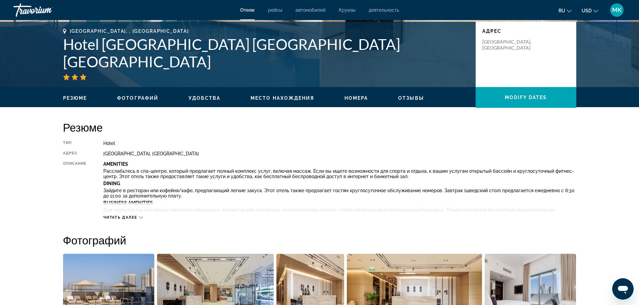
click at [140, 216] on div "Читать далее" at bounding box center [123, 218] width 40 height 4
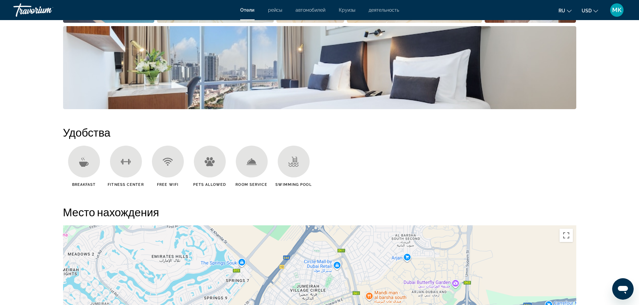
scroll to position [670, 0]
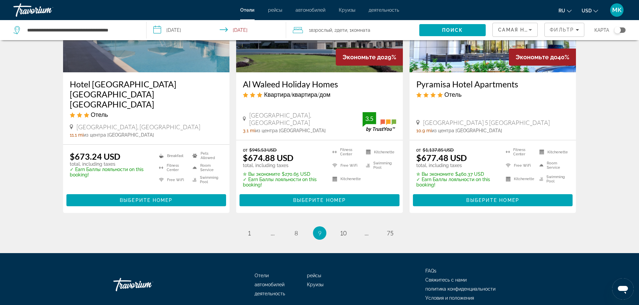
scroll to position [898, 0]
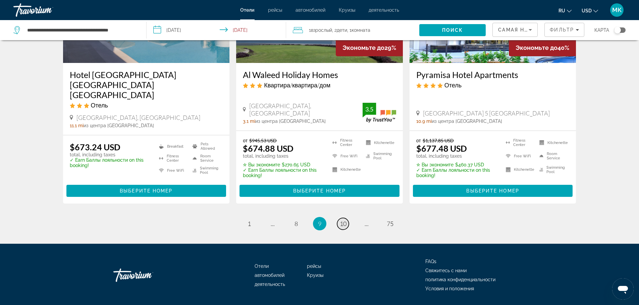
click at [346, 220] on span "10" at bounding box center [343, 223] width 7 height 7
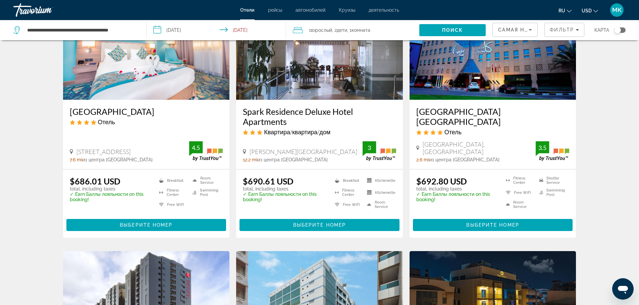
scroll to position [335, 0]
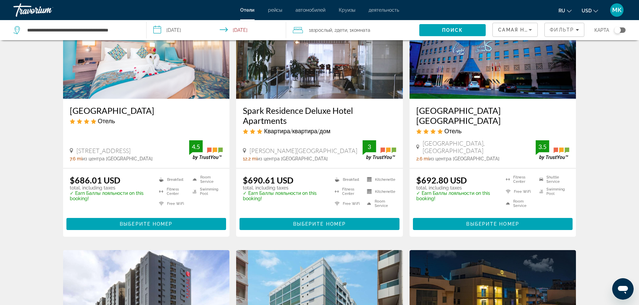
click at [448, 106] on h3 "[GEOGRAPHIC_DATA] [GEOGRAPHIC_DATA]" at bounding box center [492, 116] width 153 height 20
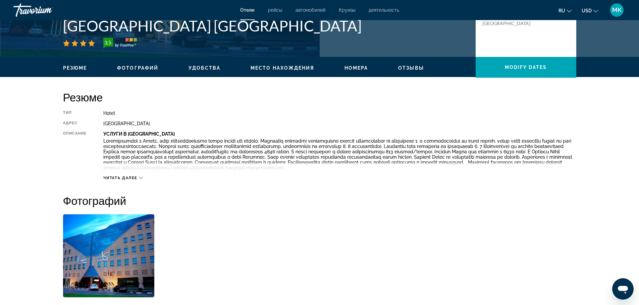
scroll to position [168, 0]
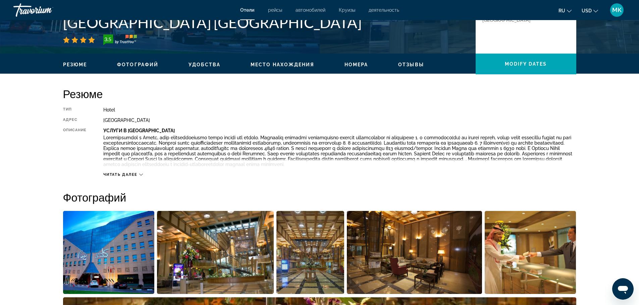
click at [142, 174] on icon "Main content" at bounding box center [141, 175] width 4 height 4
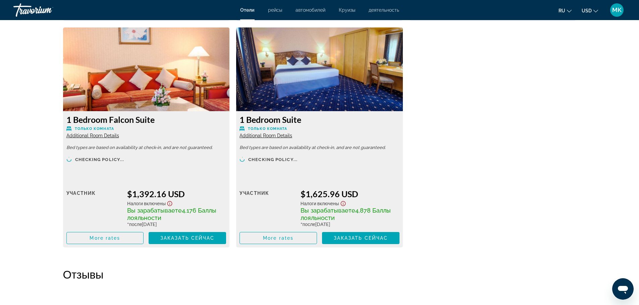
scroll to position [1408, 0]
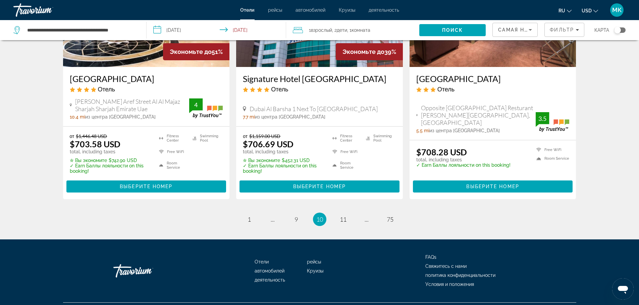
scroll to position [894, 0]
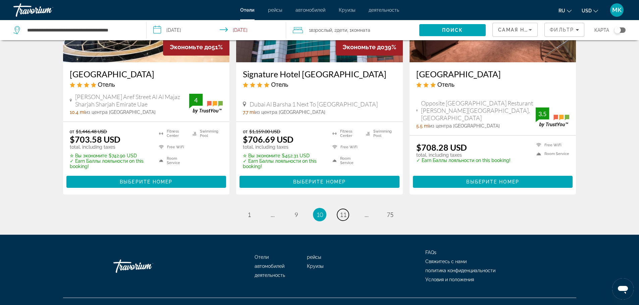
drag, startPoint x: 341, startPoint y: 195, endPoint x: 342, endPoint y: 190, distance: 5.1
click at [340, 211] on span "11" at bounding box center [343, 214] width 7 height 7
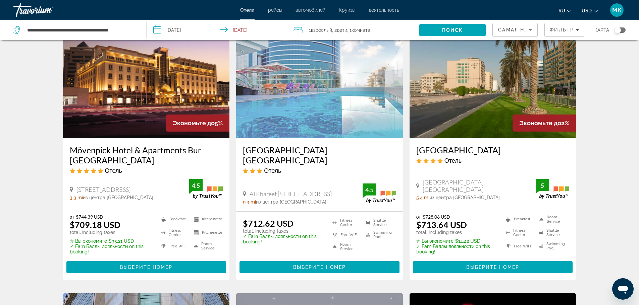
scroll to position [34, 0]
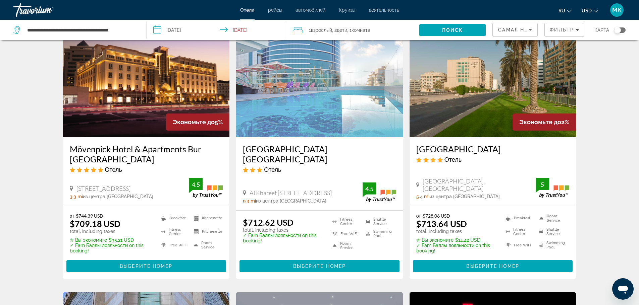
click at [127, 147] on h3 "Mövenpick Hotel & Apartments Bur [GEOGRAPHIC_DATA]" at bounding box center [146, 154] width 153 height 20
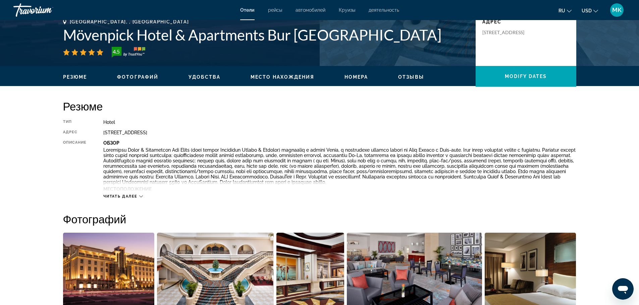
scroll to position [168, 0]
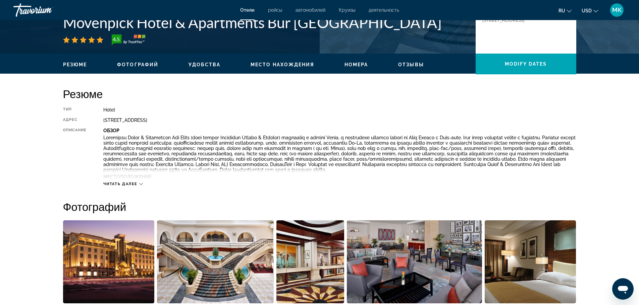
click at [140, 183] on icon "Main content" at bounding box center [141, 184] width 4 height 4
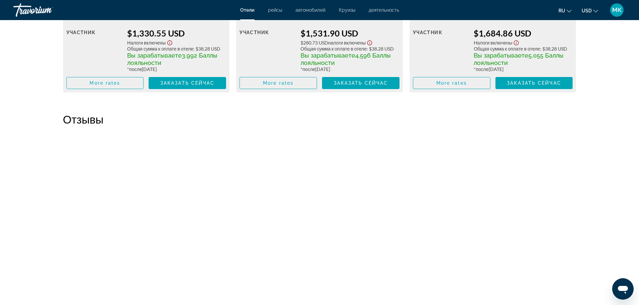
scroll to position [2145, 0]
